Goal: Find specific page/section: Find specific page/section

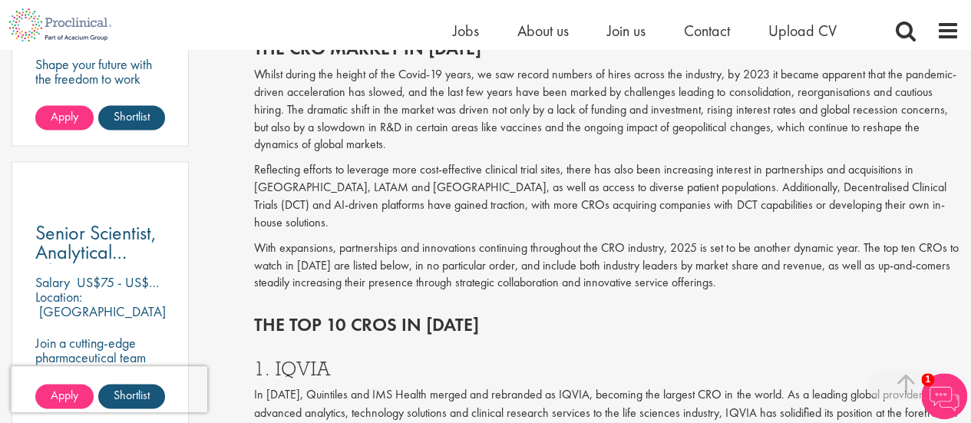
scroll to position [1038, 0]
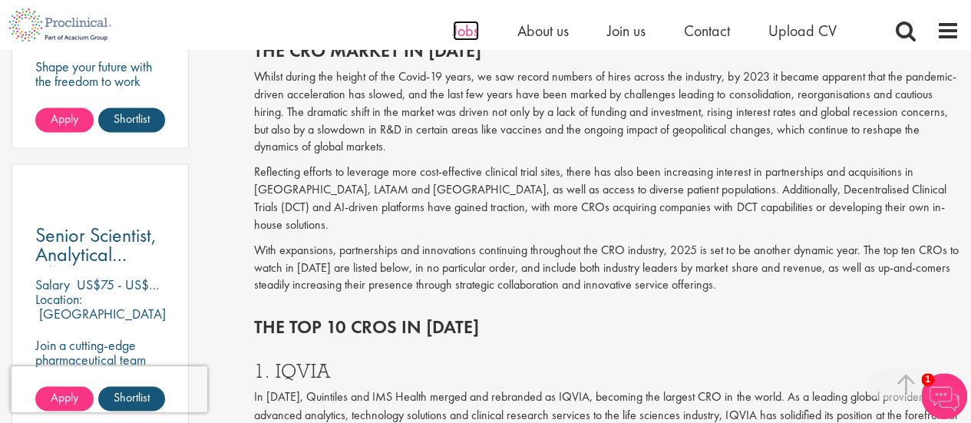
click at [468, 28] on span "Jobs" at bounding box center [466, 31] width 26 height 20
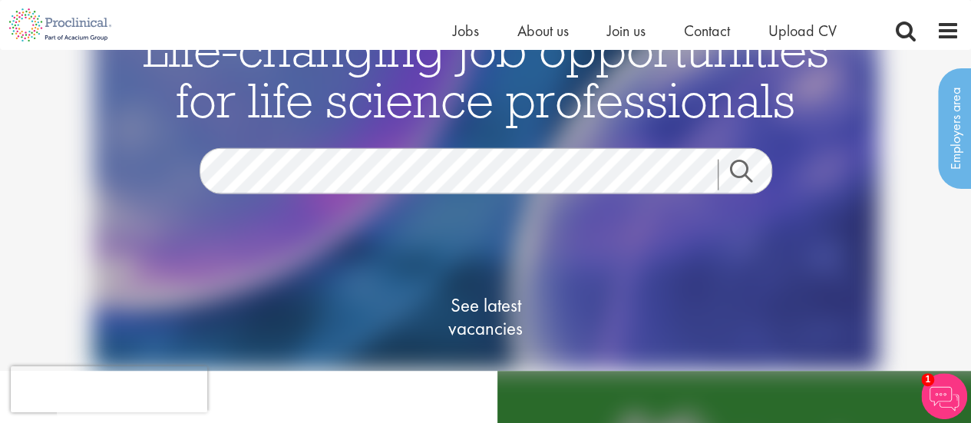
scroll to position [5, 0]
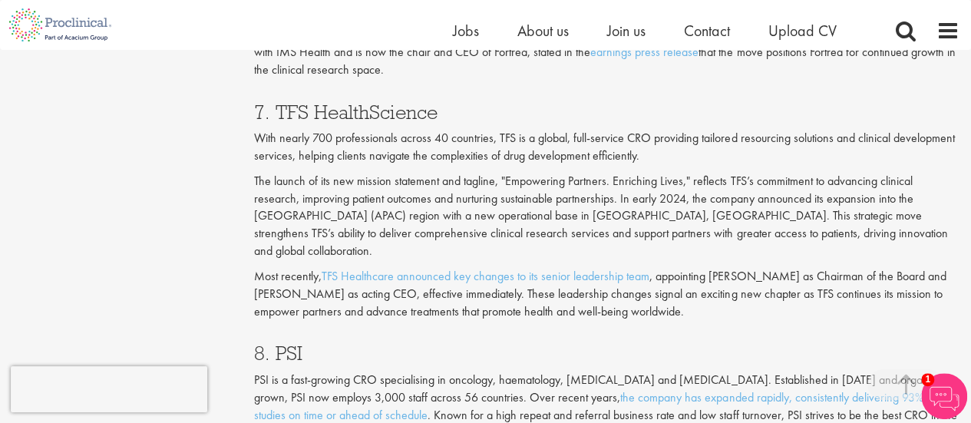
scroll to position [3140, 0]
